Goal: Information Seeking & Learning: Learn about a topic

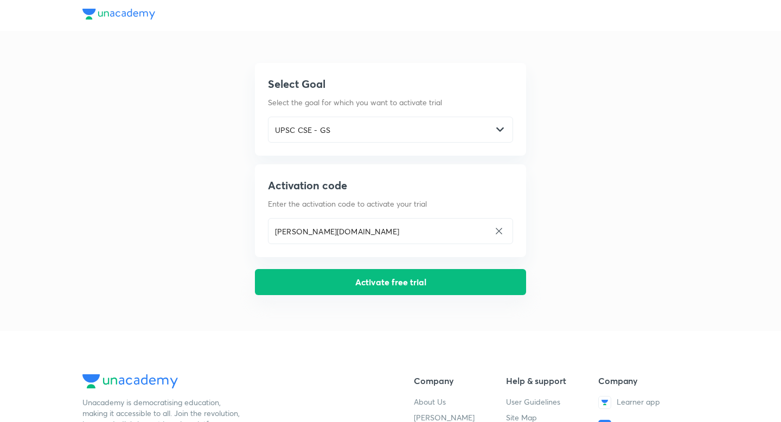
click at [346, 285] on button "Activate free trial" at bounding box center [390, 282] width 271 height 26
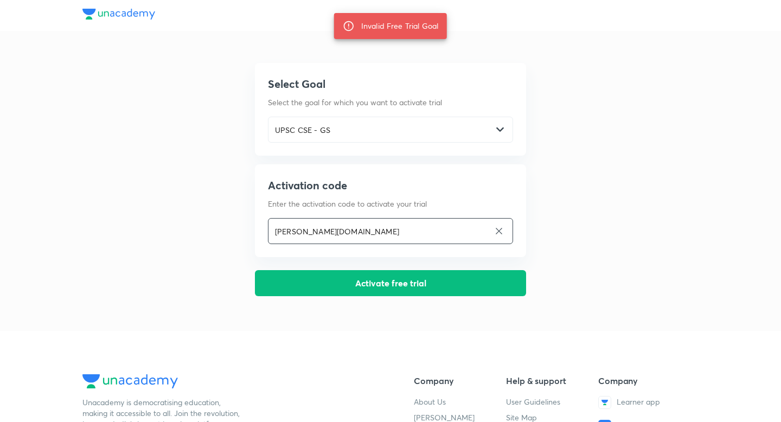
click at [389, 233] on input "[PERSON_NAME][DOMAIN_NAME]" at bounding box center [378, 231] width 221 height 22
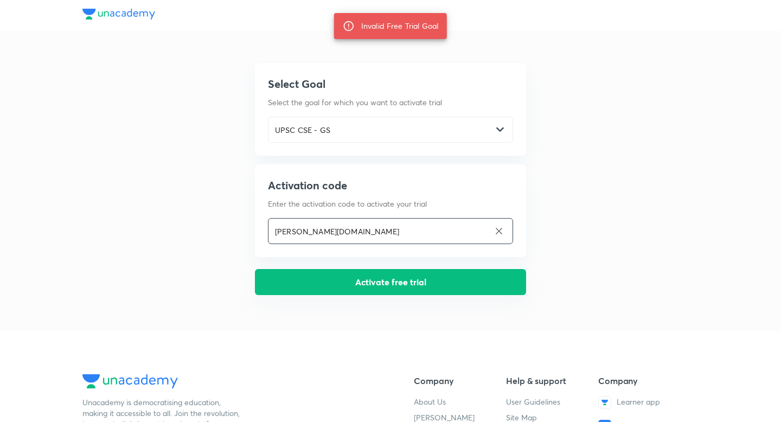
click at [369, 280] on button "Activate free trial" at bounding box center [390, 282] width 271 height 26
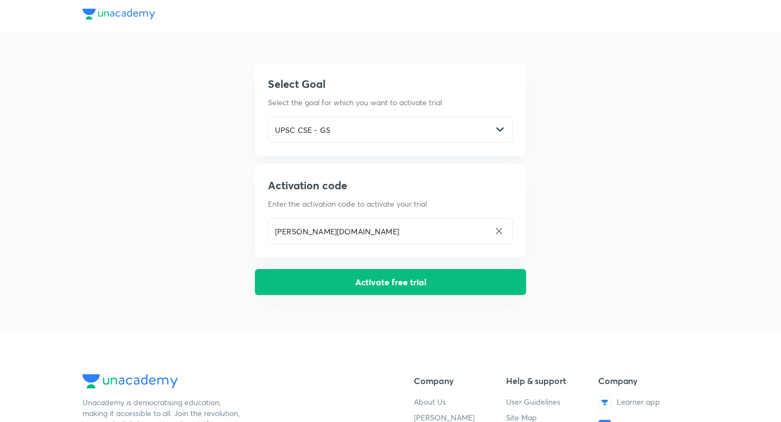
click at [316, 281] on button "Activate free trial" at bounding box center [390, 282] width 271 height 26
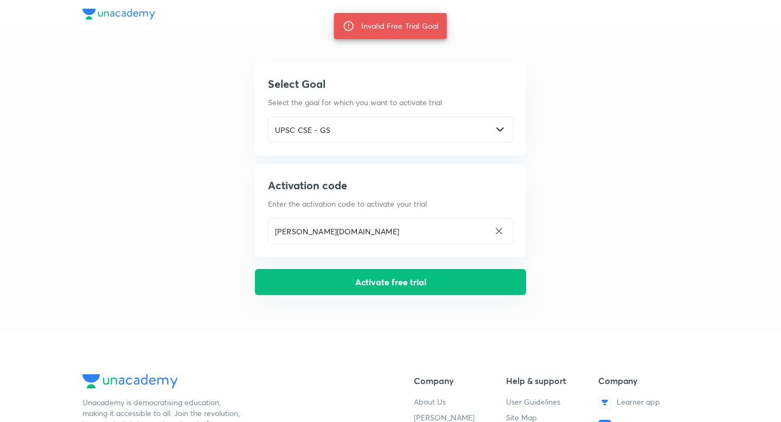
click at [359, 290] on button "Activate free trial" at bounding box center [390, 282] width 271 height 26
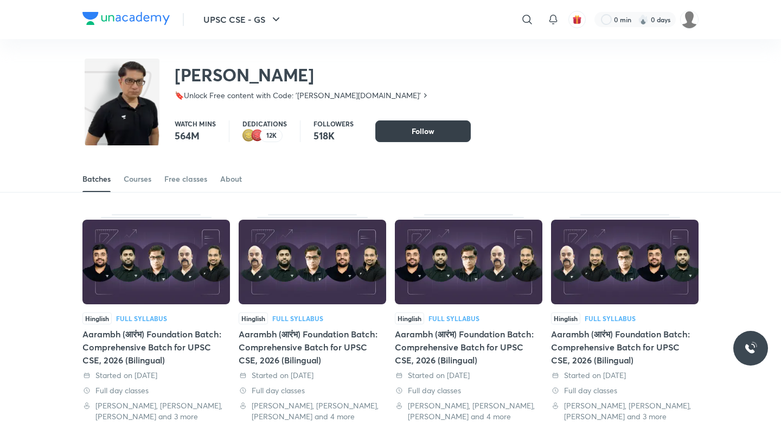
click at [438, 123] on button "Follow" at bounding box center [422, 131] width 95 height 22
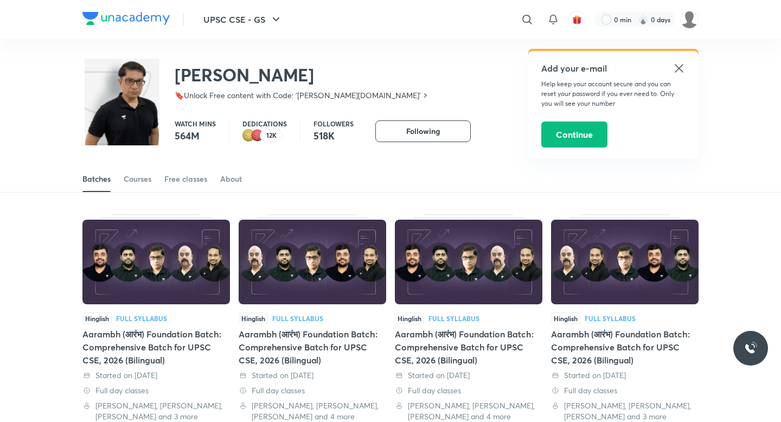
click at [146, 115] on img at bounding box center [122, 112] width 75 height 102
click at [185, 183] on div "Free classes" at bounding box center [185, 179] width 43 height 11
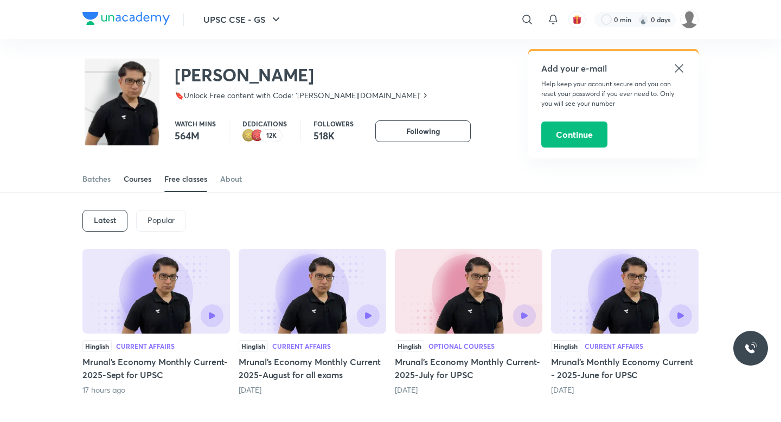
click at [151, 178] on div "Courses" at bounding box center [138, 179] width 28 height 11
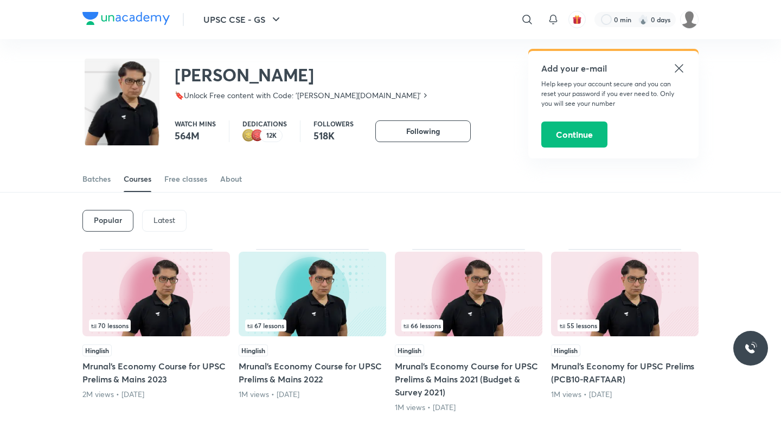
click at [186, 319] on div "70 lessons" at bounding box center [156, 325] width 134 height 12
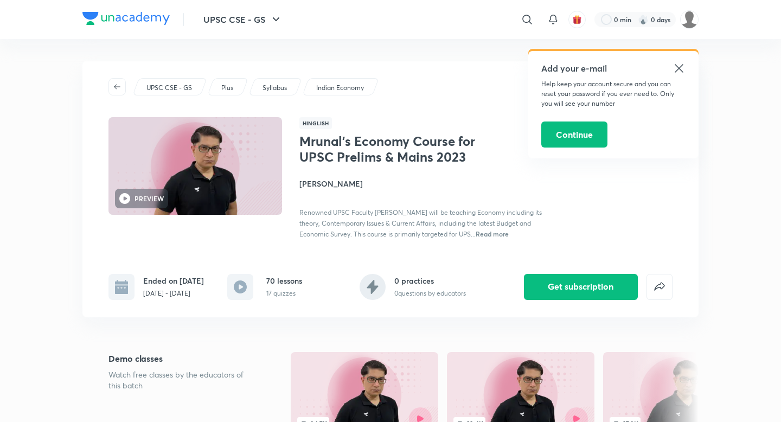
click at [675, 70] on icon at bounding box center [678, 68] width 13 height 13
